Goal: Book appointment/travel/reservation

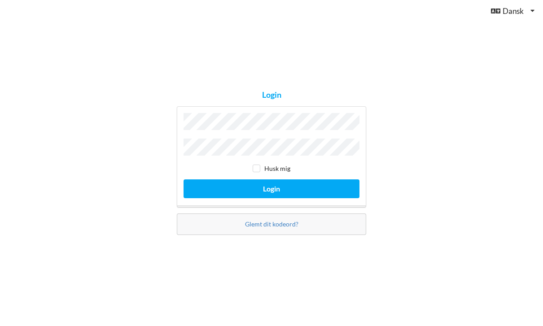
click at [272, 198] on button "Login" at bounding box center [272, 189] width 176 height 18
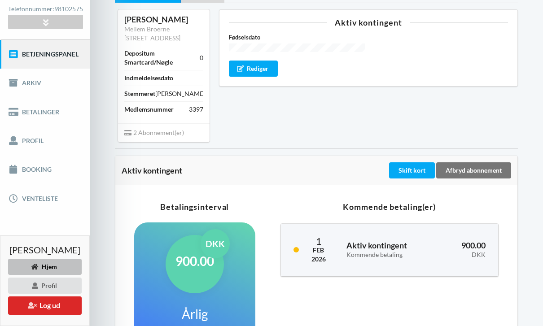
scroll to position [76, 0]
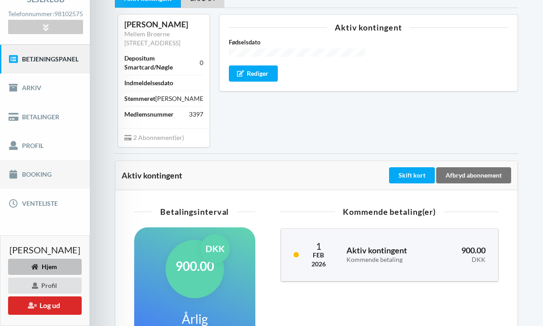
click at [37, 180] on link "Booking" at bounding box center [45, 174] width 90 height 29
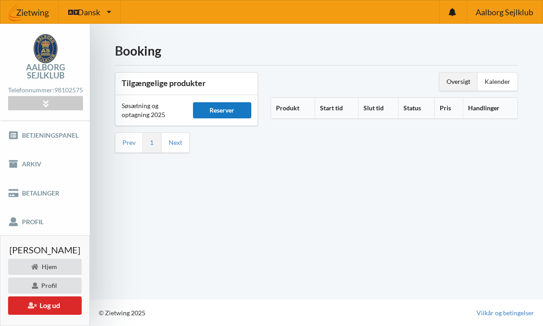
click at [219, 110] on div "Reserver" at bounding box center [222, 110] width 59 height 16
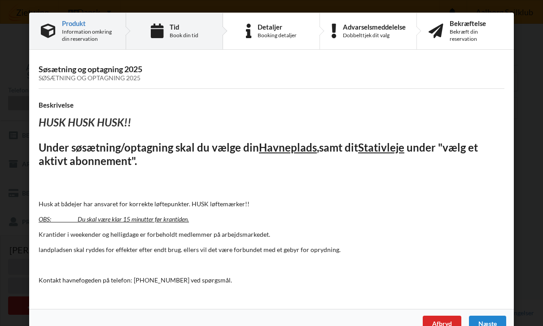
click at [171, 26] on div "Tid" at bounding box center [184, 26] width 29 height 7
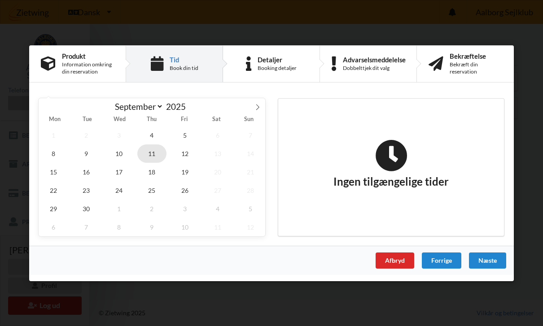
click at [157, 162] on span "11" at bounding box center [152, 153] width 30 height 18
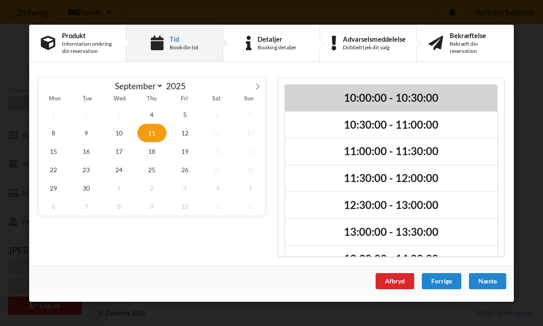
click at [418, 105] on h2 "10:00:00 - 10:30:00" at bounding box center [391, 98] width 200 height 14
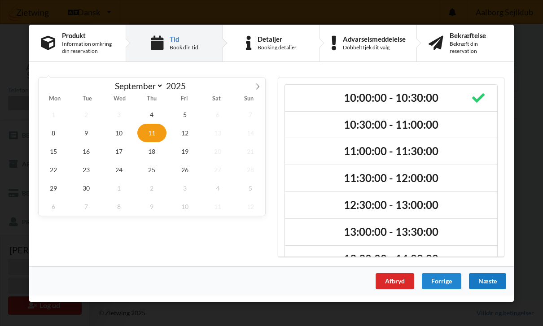
click at [492, 289] on div "Næste" at bounding box center [487, 281] width 37 height 16
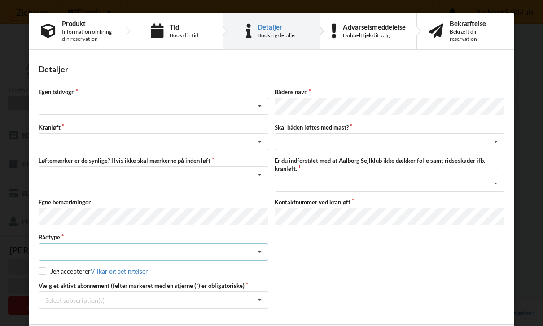
click at [257, 257] on icon at bounding box center [259, 252] width 13 height 17
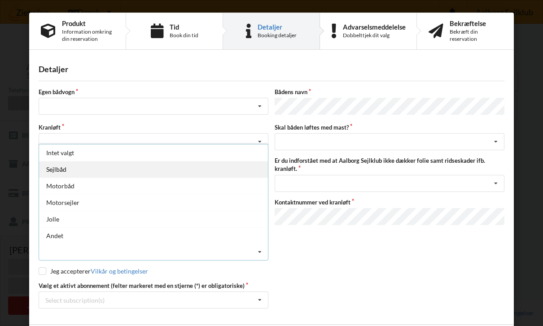
click at [73, 161] on div "Sejlbåd" at bounding box center [153, 169] width 229 height 17
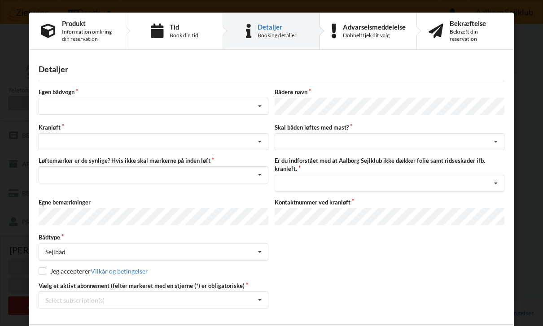
click at [45, 269] on input "checkbox" at bounding box center [43, 271] width 8 height 8
checkbox input "true"
click at [260, 302] on icon at bounding box center [259, 300] width 13 height 17
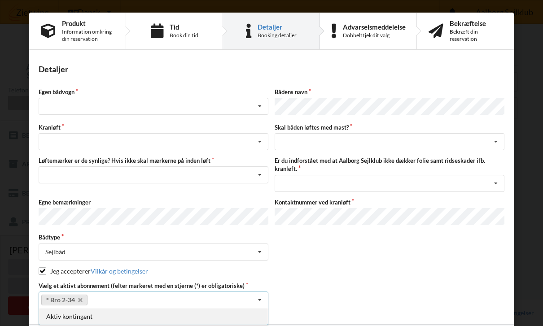
click at [70, 316] on div "Aktiv kontingent" at bounding box center [153, 316] width 229 height 17
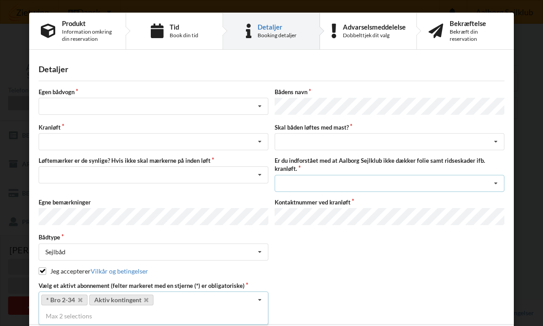
click at [492, 183] on icon at bounding box center [495, 183] width 13 height 17
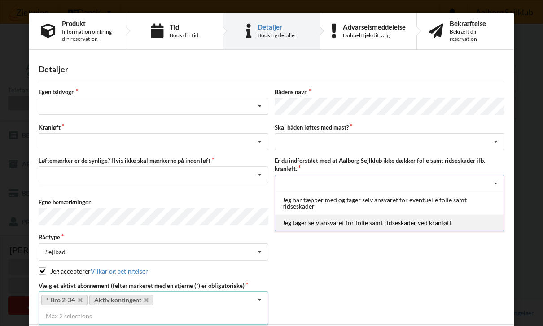
click at [430, 226] on div "Jeg tager selv ansvaret for folie samt ridseskader ved kranløft" at bounding box center [389, 223] width 229 height 17
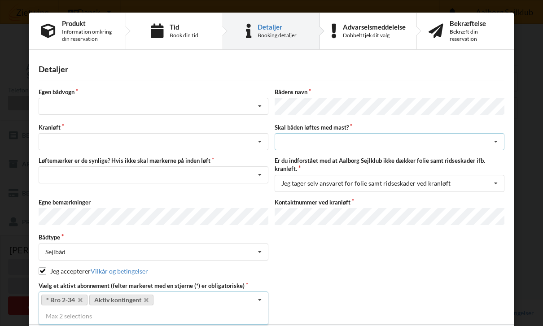
click at [493, 142] on icon at bounding box center [495, 142] width 13 height 17
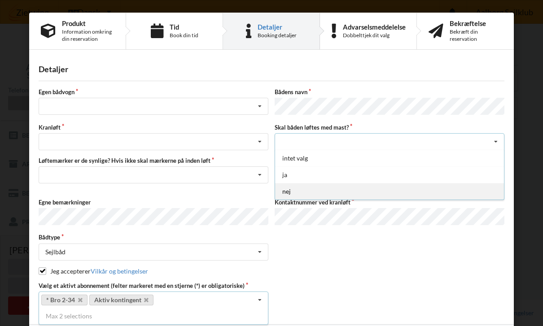
click at [296, 192] on div "nej" at bounding box center [389, 191] width 229 height 17
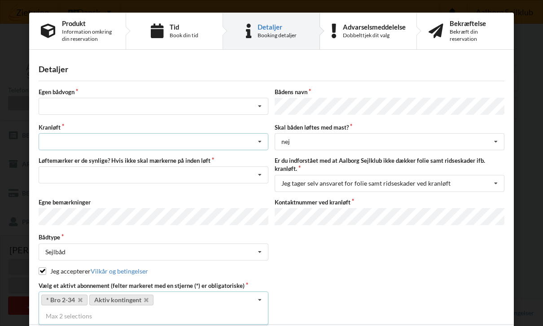
click at [260, 145] on icon at bounding box center [259, 142] width 13 height 17
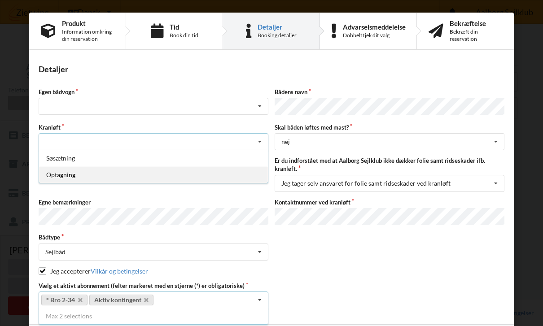
click at [69, 173] on div "Optagning" at bounding box center [153, 174] width 229 height 17
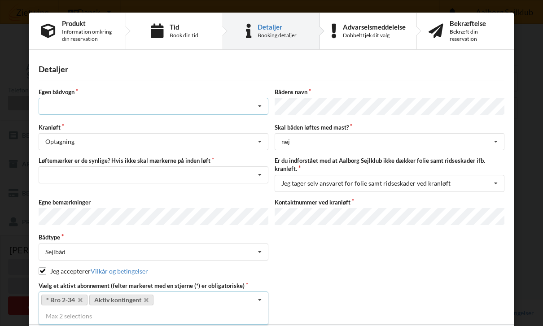
click at [261, 110] on icon at bounding box center [259, 106] width 13 height 17
click at [460, 287] on div "Vælg et aktivt abonnement (felter markeret med en stjerne (*) er obligatoriske)…" at bounding box center [271, 295] width 472 height 27
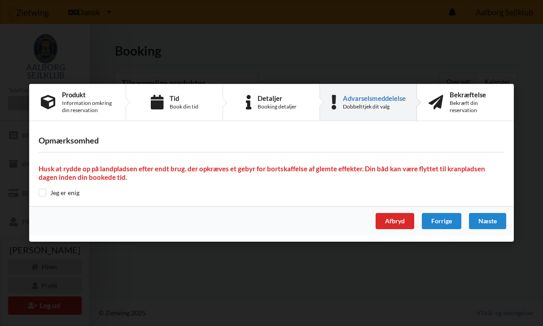
click at [42, 197] on input "checkbox" at bounding box center [43, 193] width 8 height 8
checkbox input "true"
click at [491, 230] on div "Næste" at bounding box center [487, 222] width 37 height 16
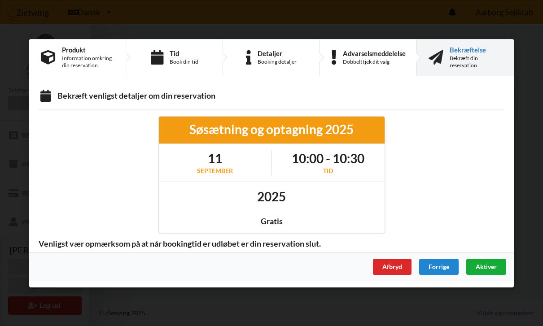
click at [487, 270] on span "Aktiver" at bounding box center [486, 267] width 21 height 8
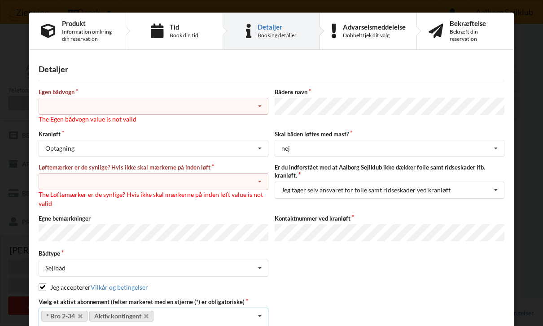
click at [257, 107] on icon at bounding box center [259, 106] width 13 height 17
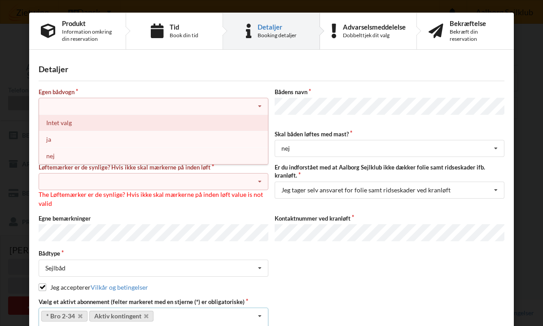
click at [70, 128] on div "Intet valg" at bounding box center [153, 122] width 229 height 17
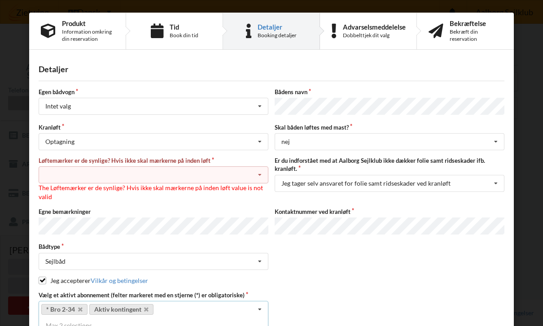
click at [260, 177] on icon at bounding box center [259, 175] width 13 height 17
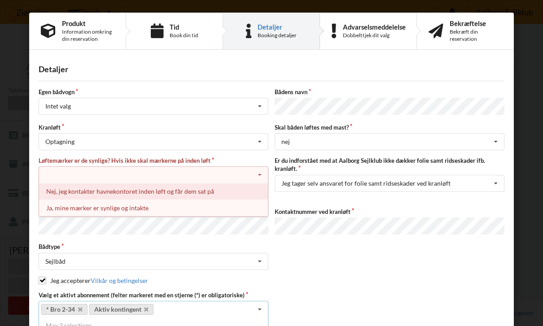
click at [99, 194] on div "Nej, jeg kontakter havnekontoret inden løft og får dem sat på" at bounding box center [153, 191] width 229 height 17
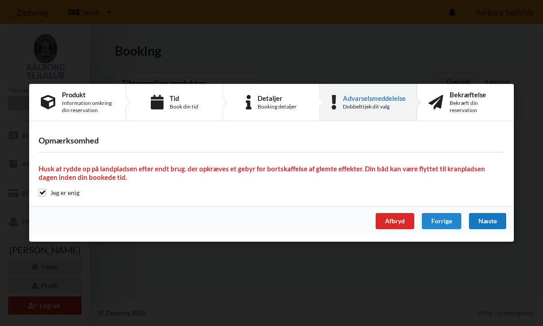
click at [486, 230] on div "Næste" at bounding box center [487, 222] width 37 height 16
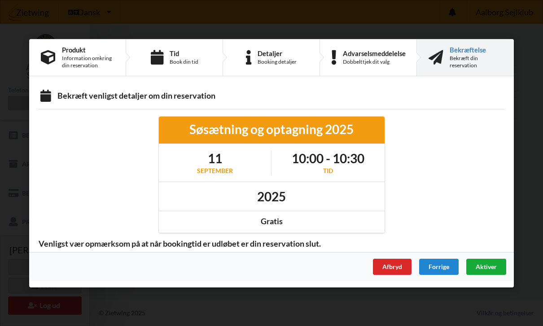
click at [490, 270] on span "Aktiver" at bounding box center [486, 267] width 21 height 8
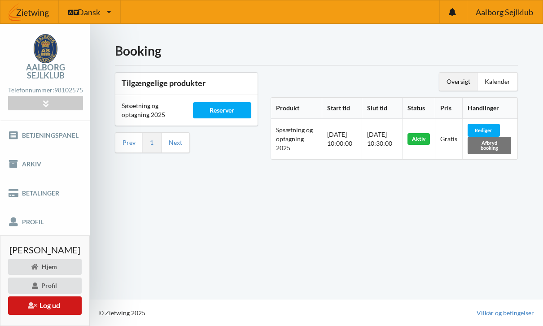
click at [56, 315] on button "Log ud" at bounding box center [45, 306] width 74 height 18
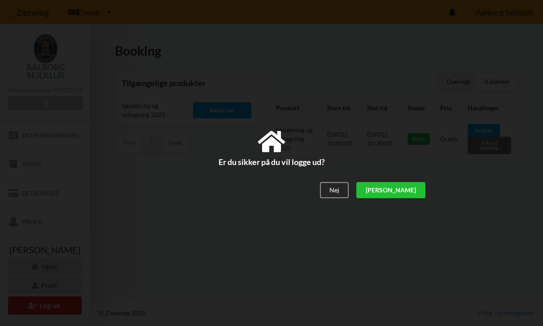
click at [421, 198] on div "[PERSON_NAME]" at bounding box center [390, 190] width 69 height 16
